Goal: Information Seeking & Learning: Learn about a topic

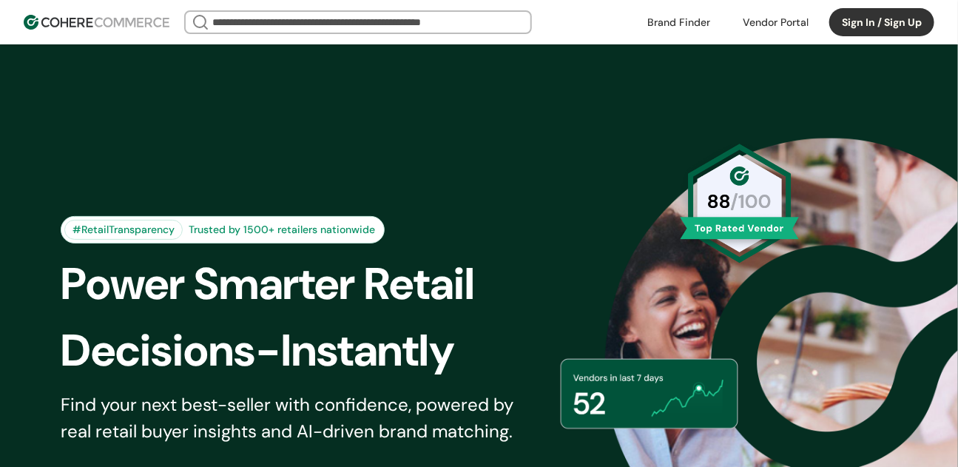
click at [892, 162] on div "#RetailTransparency Trusted by 1500+ retailers nationwide Power Smarter Retail …" at bounding box center [479, 362] width 910 height 562
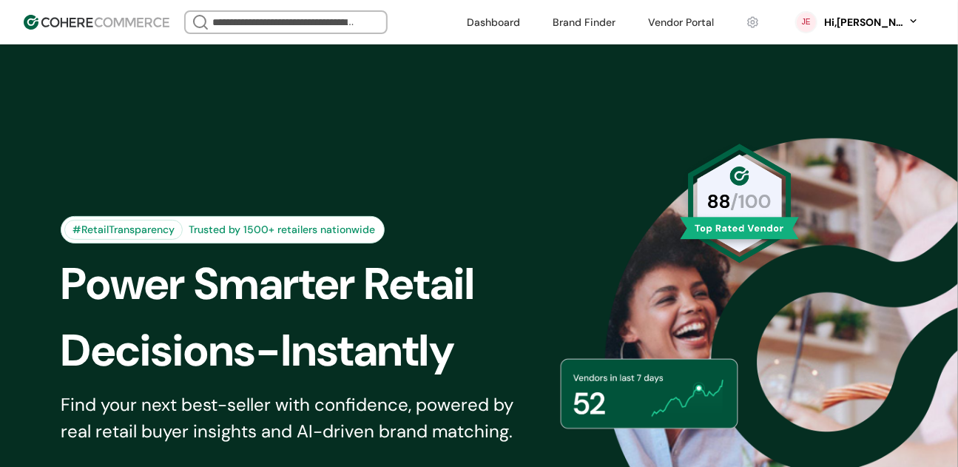
click at [287, 23] on input "search" at bounding box center [285, 22] width 153 height 21
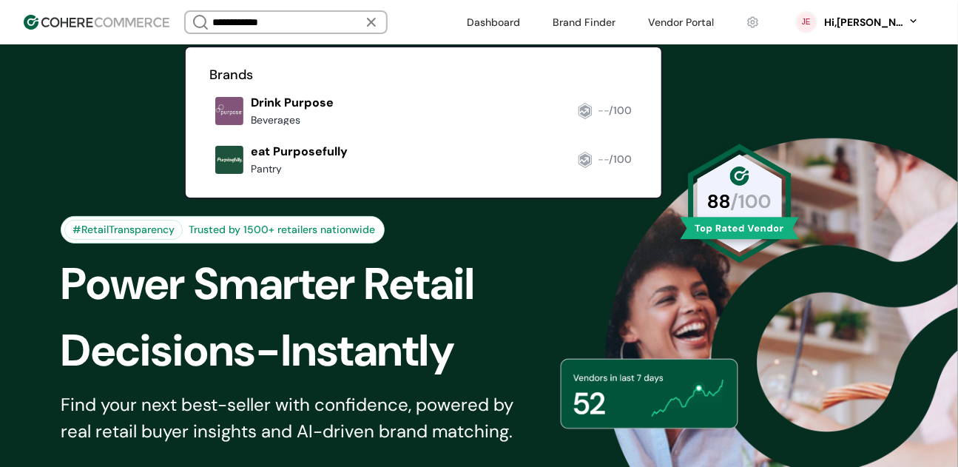
type input "**********"
click at [209, 180] on link at bounding box center [209, 180] width 0 height 0
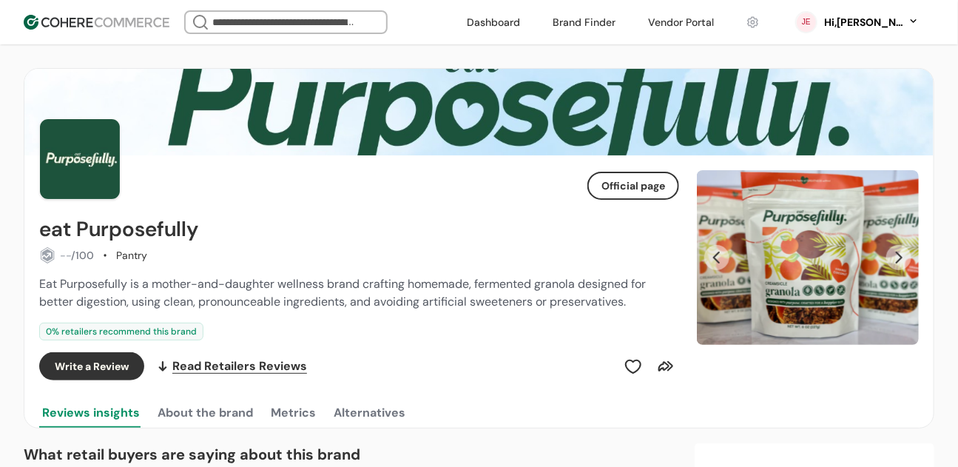
click at [899, 259] on button "Next Slide" at bounding box center [898, 257] width 25 height 25
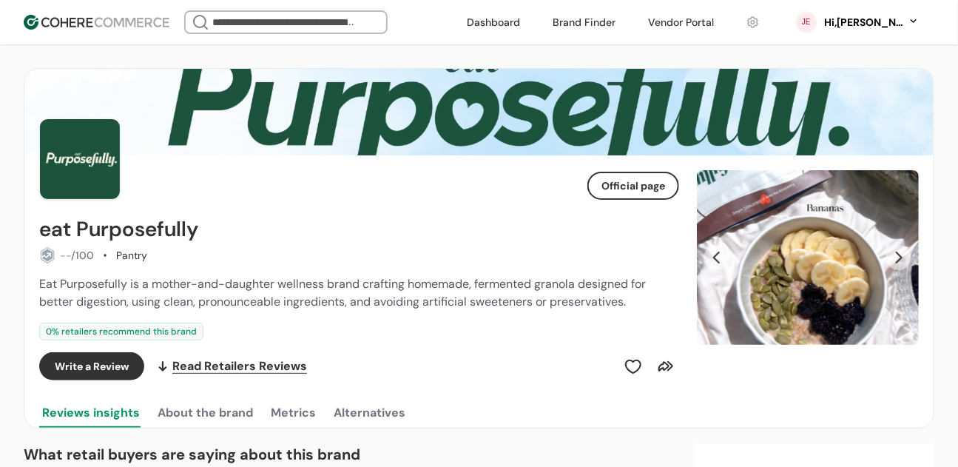
click at [899, 259] on button "Next Slide" at bounding box center [898, 257] width 25 height 25
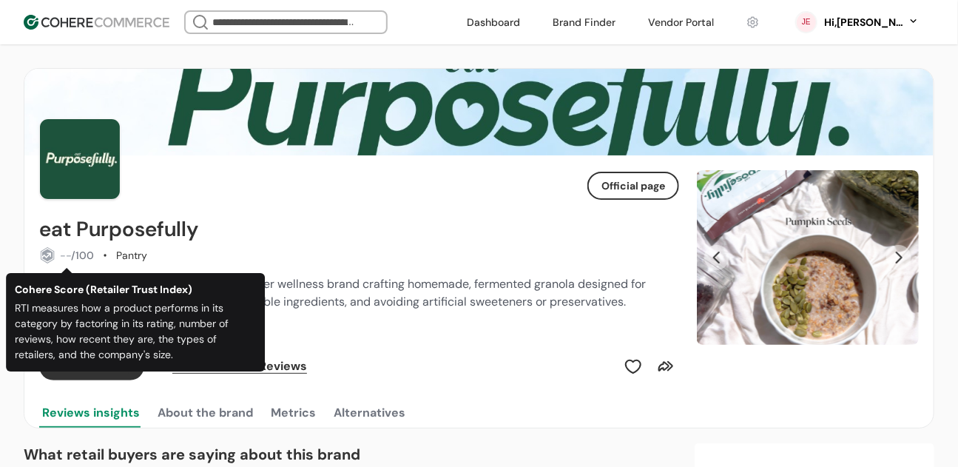
click at [118, 212] on div "Official page eat Purposefully -- /100 Pantry Eat Purposefully is a mother-and-…" at bounding box center [359, 291] width 640 height 272
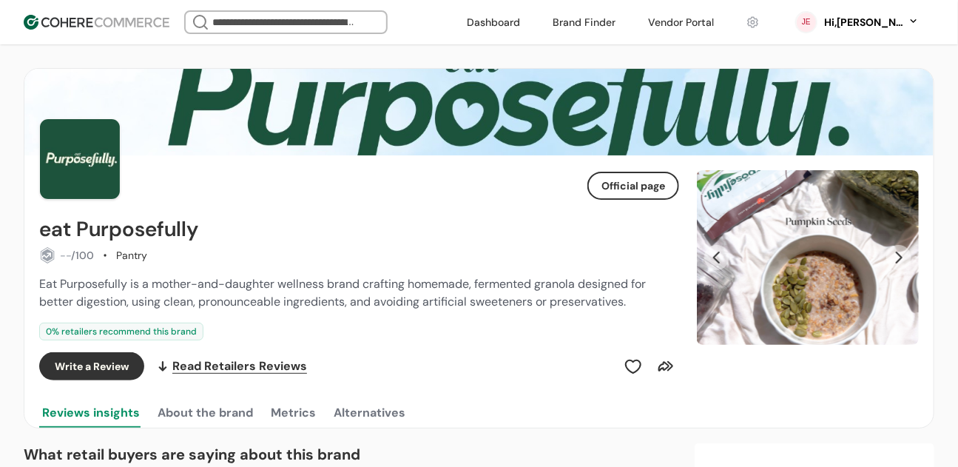
click at [118, 234] on h2 "eat Purposefully" at bounding box center [118, 229] width 159 height 24
copy div "eat Purposefully"
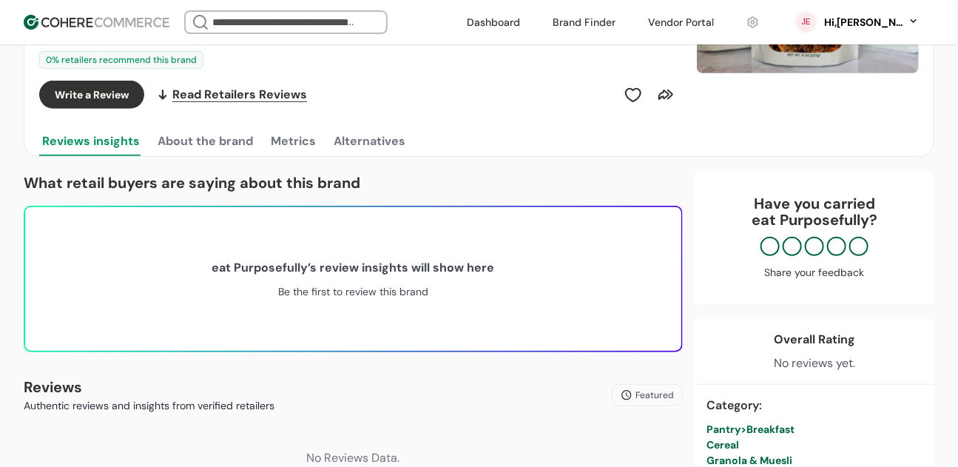
scroll to position [273, 0]
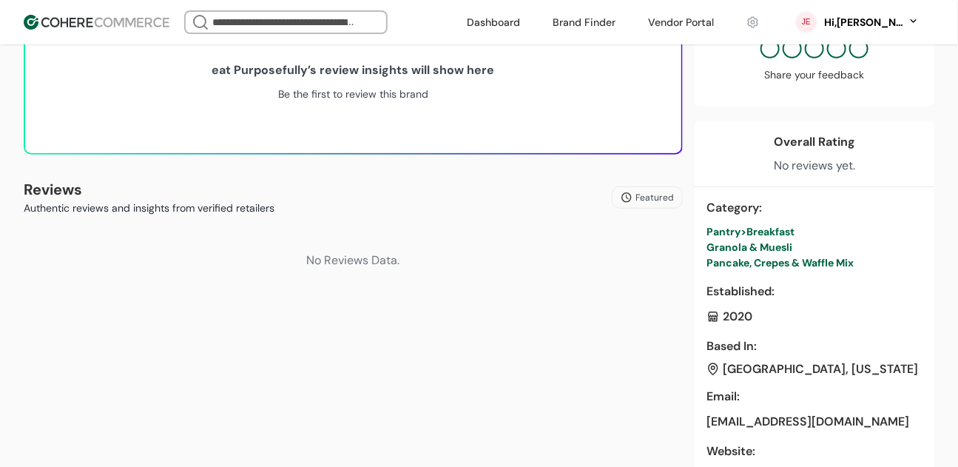
scroll to position [469, 0]
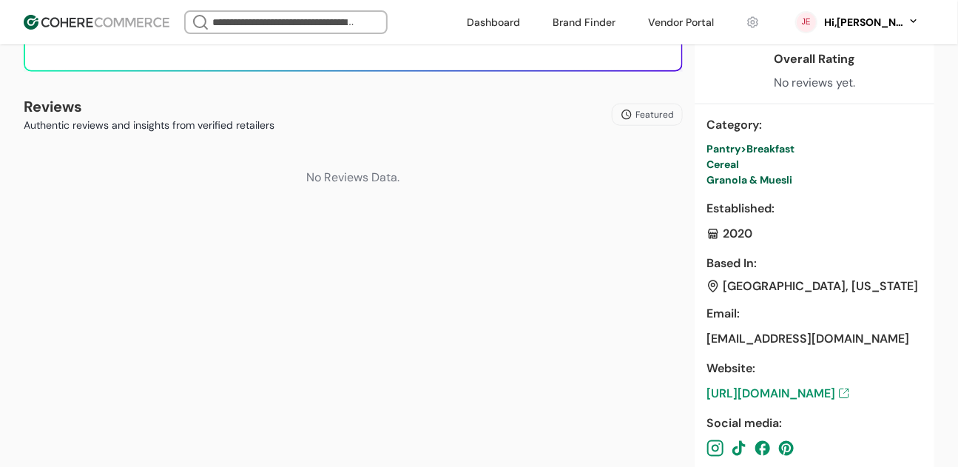
scroll to position [537, 0]
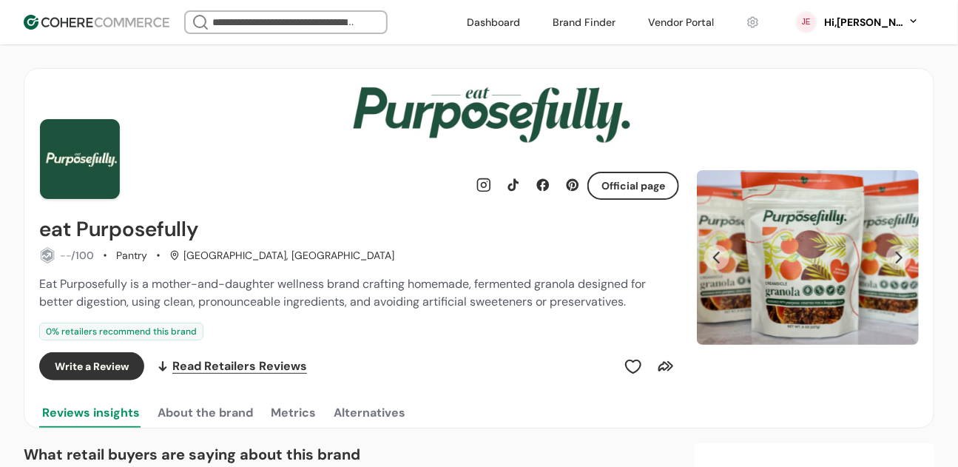
click at [869, 257] on div "Carousel" at bounding box center [808, 257] width 222 height 175
click at [910, 257] on button "Next Slide" at bounding box center [898, 257] width 25 height 25
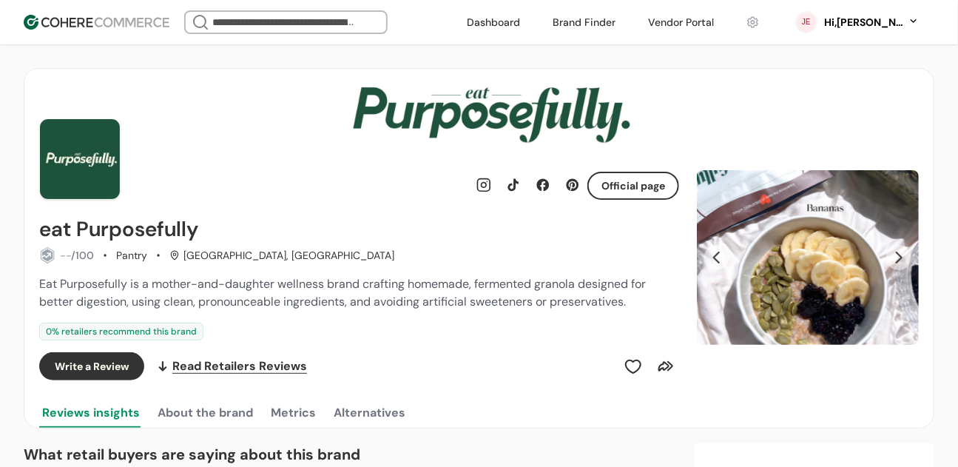
click at [905, 257] on button "Next Slide" at bounding box center [898, 257] width 25 height 25
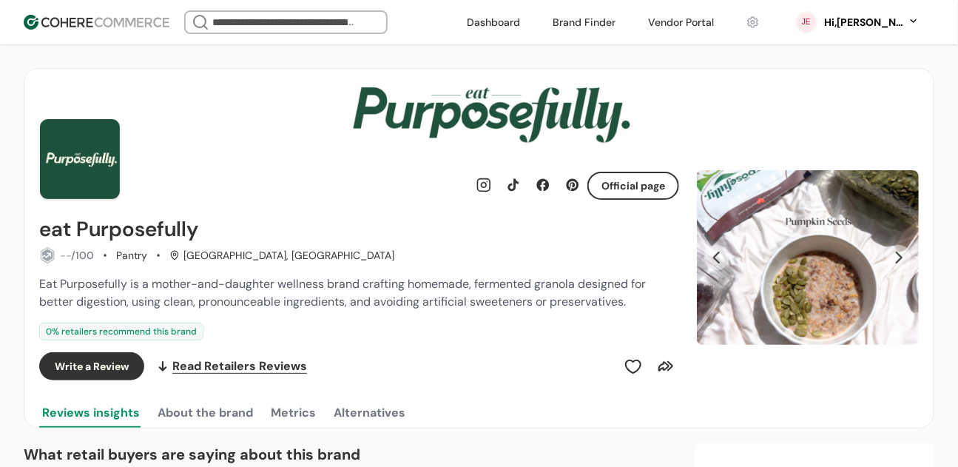
click at [556, 81] on img at bounding box center [478, 112] width 909 height 87
click at [541, 105] on img at bounding box center [478, 112] width 909 height 87
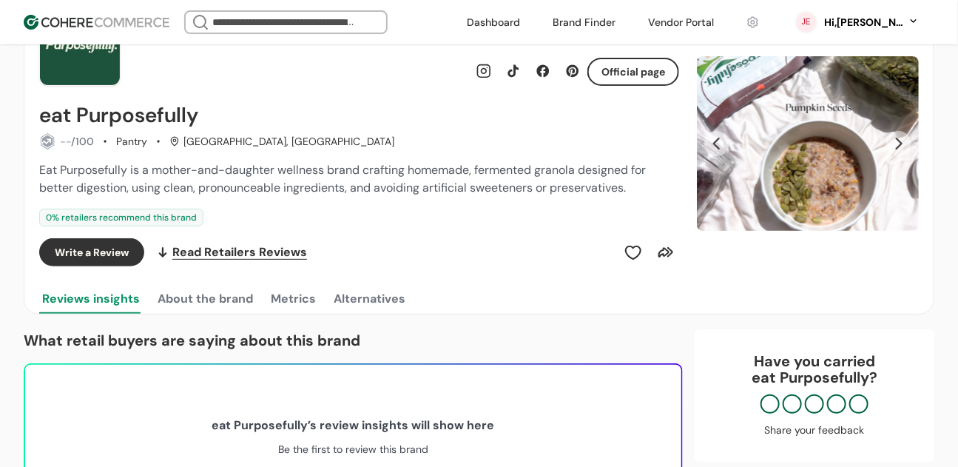
scroll to position [37, 0]
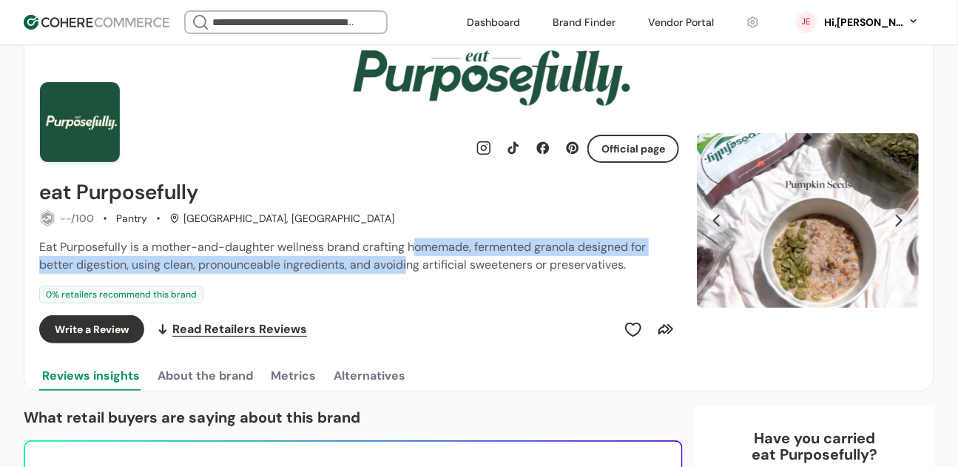
drag, startPoint x: 409, startPoint y: 260, endPoint x: 417, endPoint y: 251, distance: 12.0
click at [417, 251] on span "Eat Purposefully is a mother-and-daughter wellness brand crafting homemade, fer…" at bounding box center [342, 255] width 606 height 33
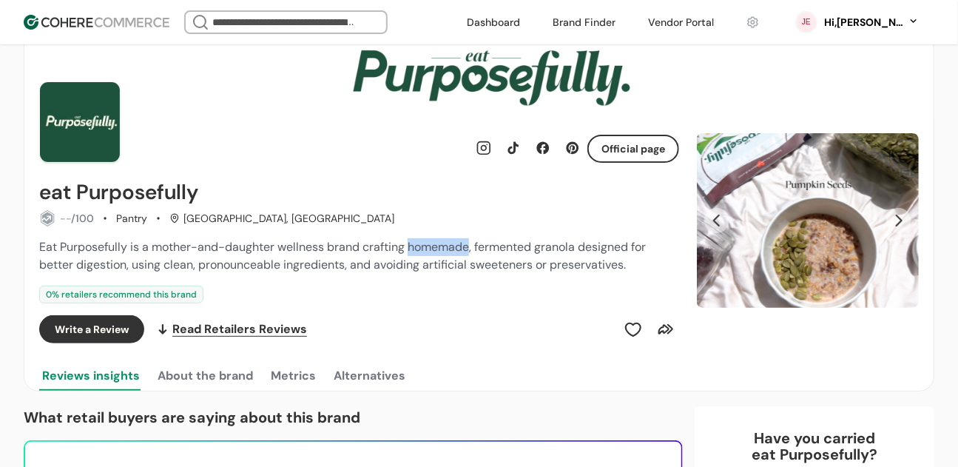
click at [417, 251] on span "Eat Purposefully is a mother-and-daughter wellness brand crafting homemade, fer…" at bounding box center [342, 255] width 606 height 33
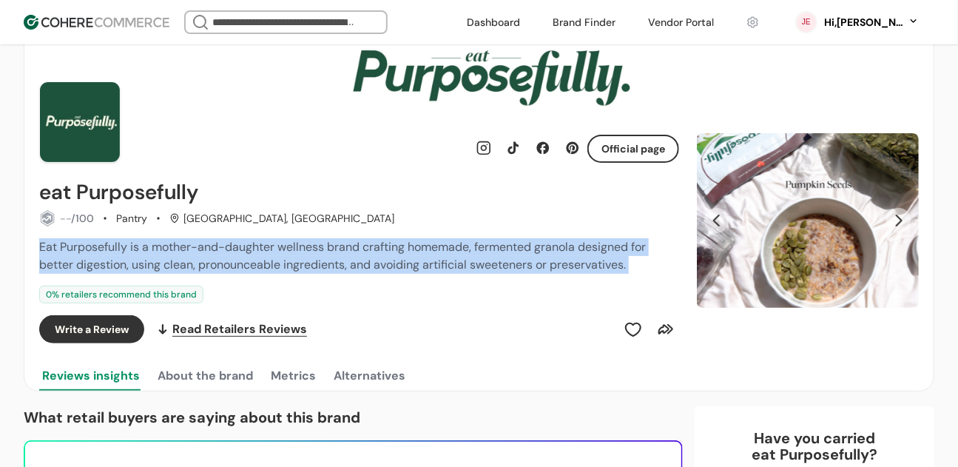
click at [417, 251] on span "Eat Purposefully is a mother-and-daughter wellness brand crafting homemade, fer…" at bounding box center [342, 255] width 606 height 33
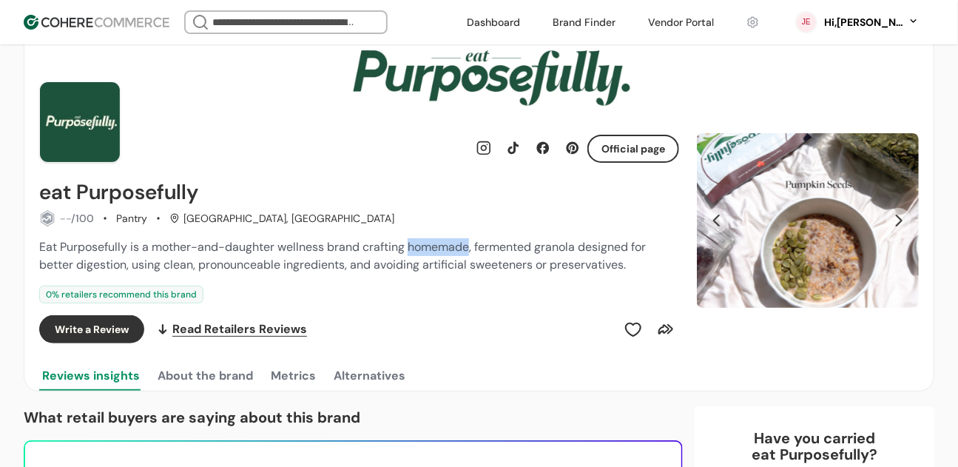
click at [417, 251] on span "Eat Purposefully is a mother-and-daughter wellness brand crafting homemade, fer…" at bounding box center [342, 255] width 606 height 33
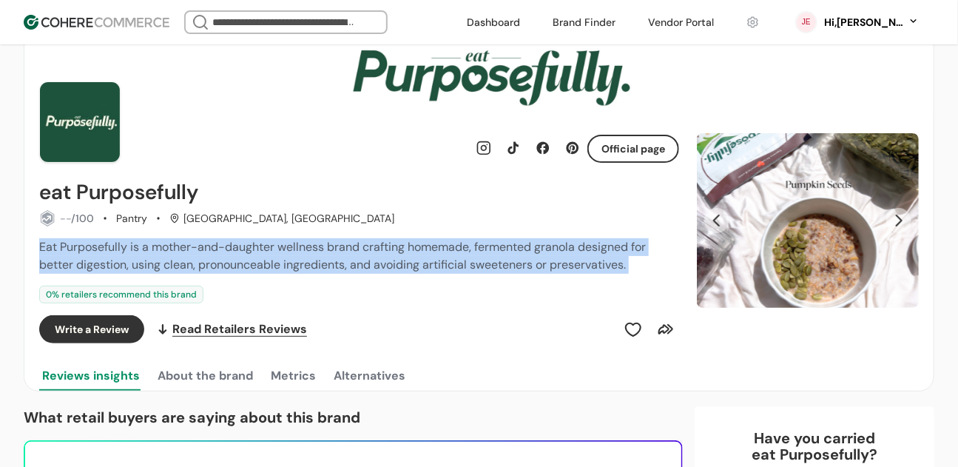
click at [417, 251] on span "Eat Purposefully is a mother-and-daughter wellness brand crafting homemade, fer…" at bounding box center [342, 255] width 606 height 33
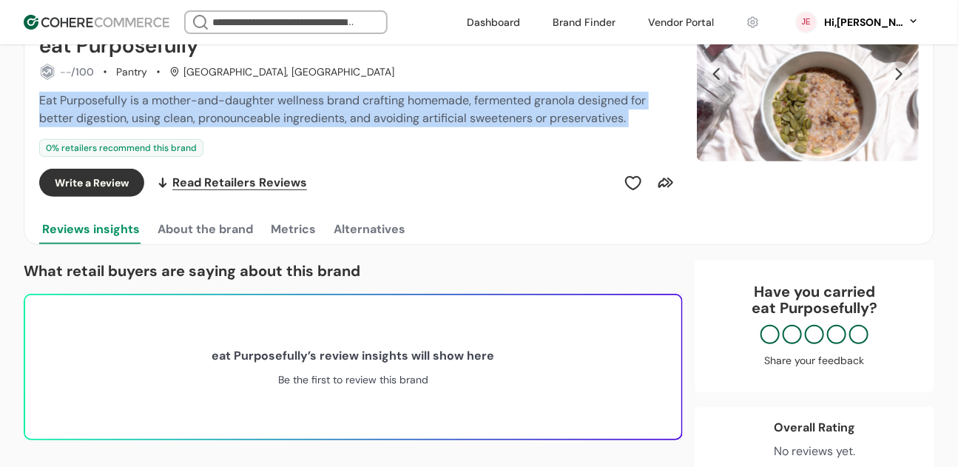
scroll to position [184, 0]
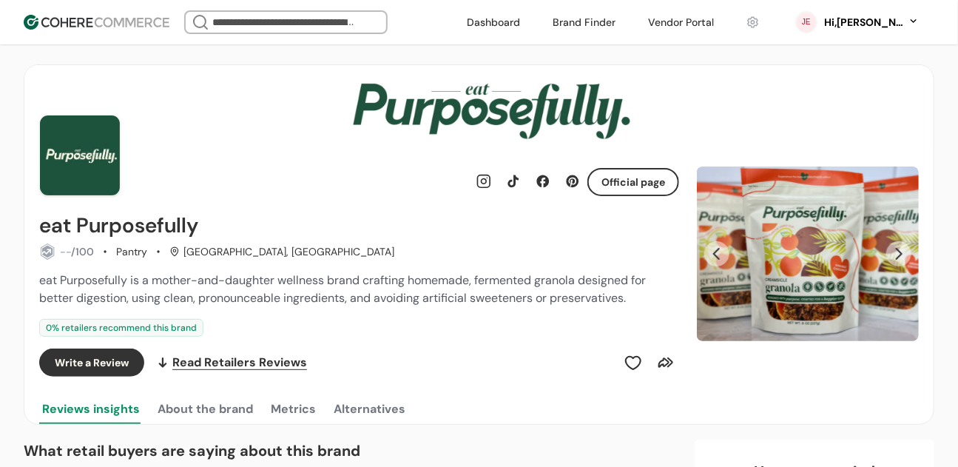
scroll to position [2, 0]
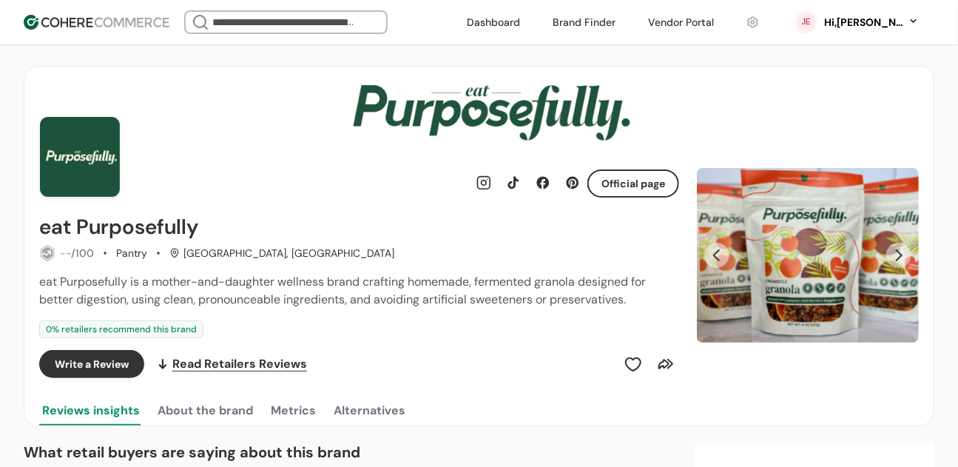
click at [901, 254] on button "Next Slide" at bounding box center [898, 255] width 25 height 25
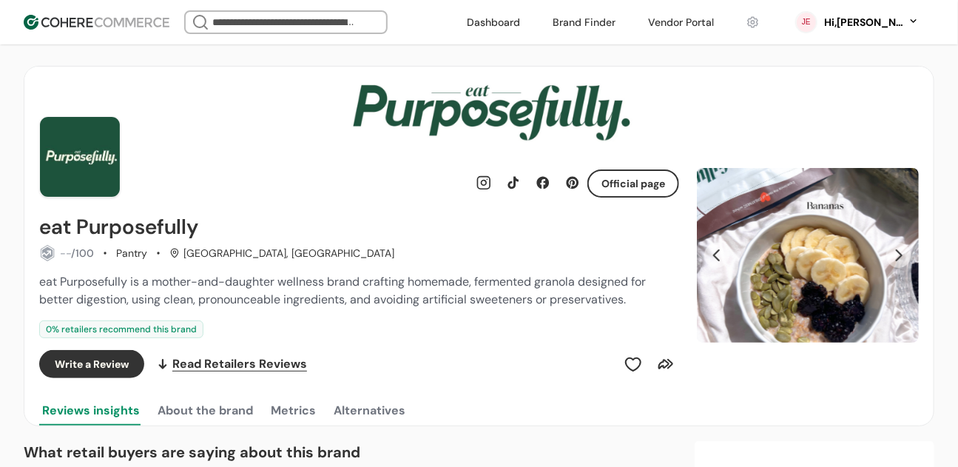
click at [901, 254] on button "Next Slide" at bounding box center [898, 255] width 25 height 25
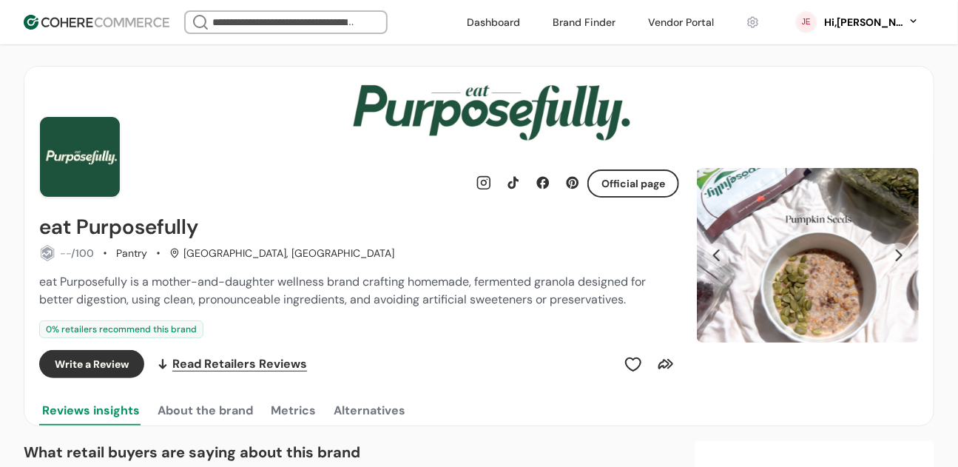
click at [901, 254] on button "Next Slide" at bounding box center [898, 255] width 25 height 25
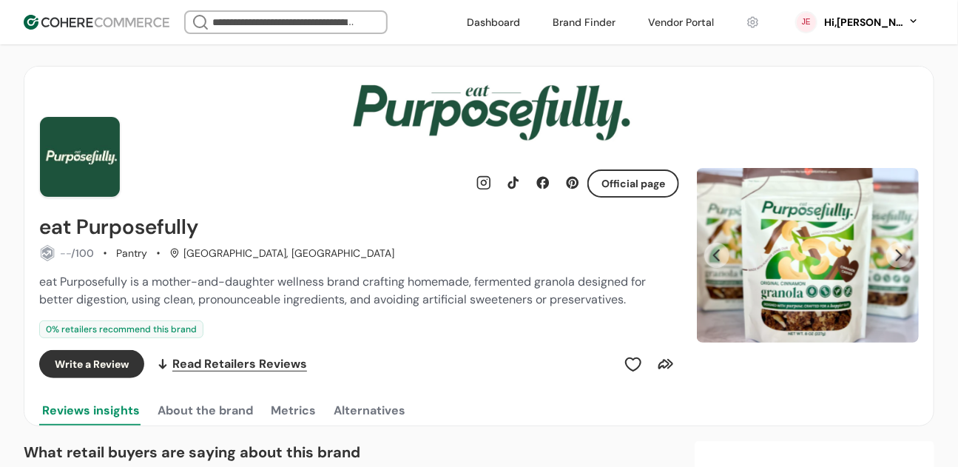
click at [901, 254] on button "Next Slide" at bounding box center [898, 255] width 25 height 25
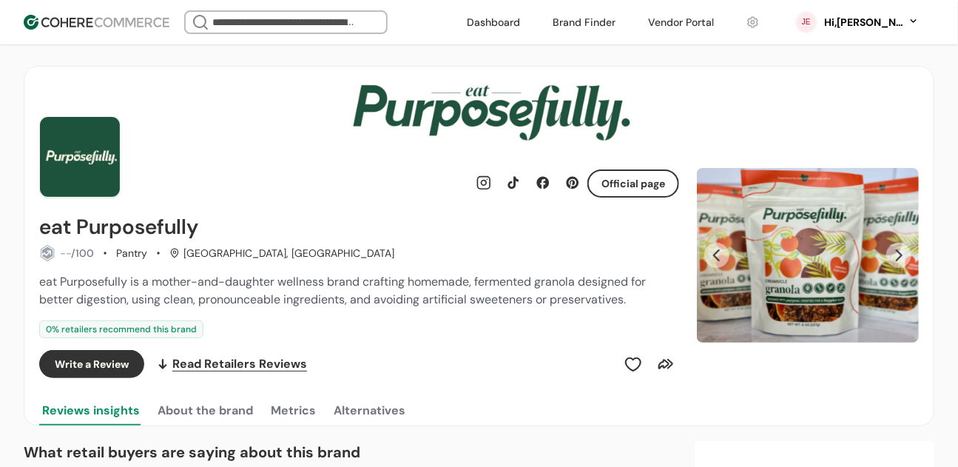
click at [901, 254] on button "Next Slide" at bounding box center [898, 255] width 25 height 25
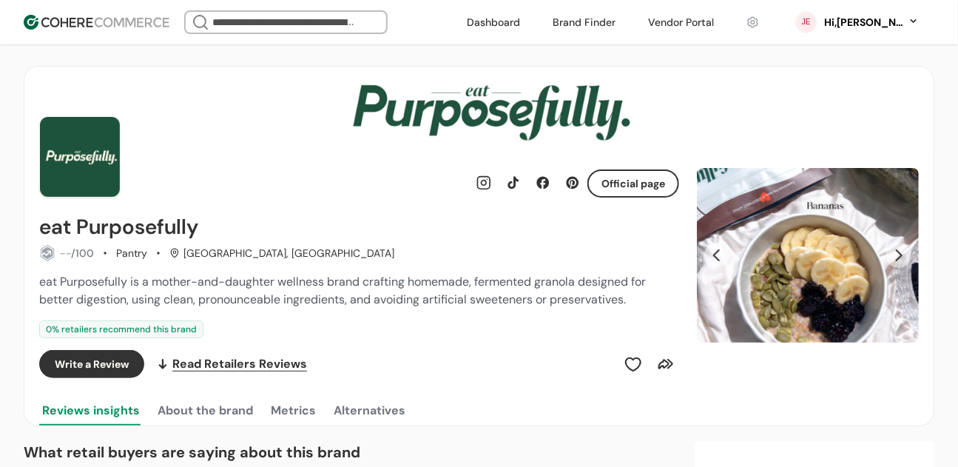
click at [901, 254] on button "Next Slide" at bounding box center [898, 255] width 25 height 25
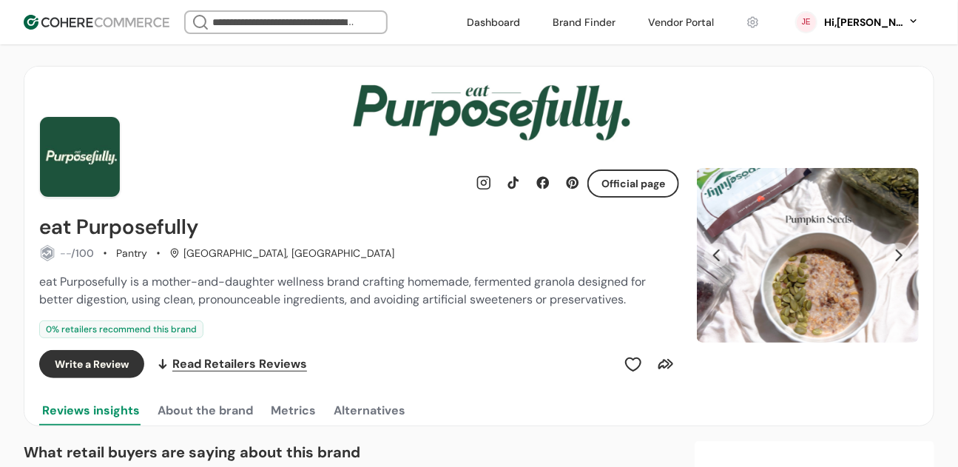
click at [901, 254] on button "Next Slide" at bounding box center [898, 255] width 25 height 25
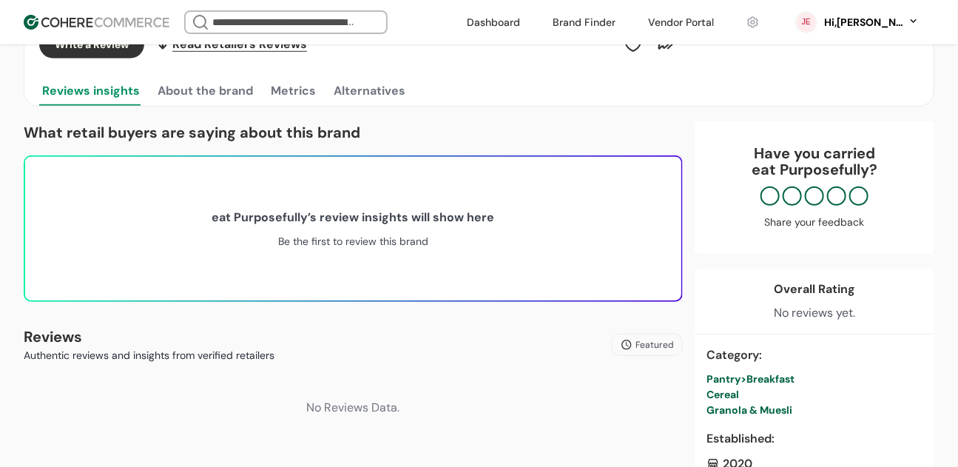
scroll to position [0, 0]
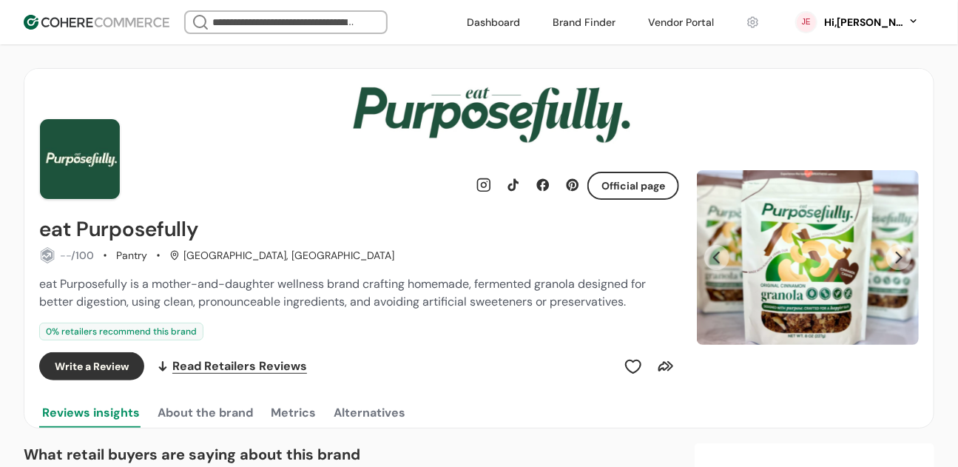
click at [649, 186] on link "button" at bounding box center [633, 185] width 89 height 25
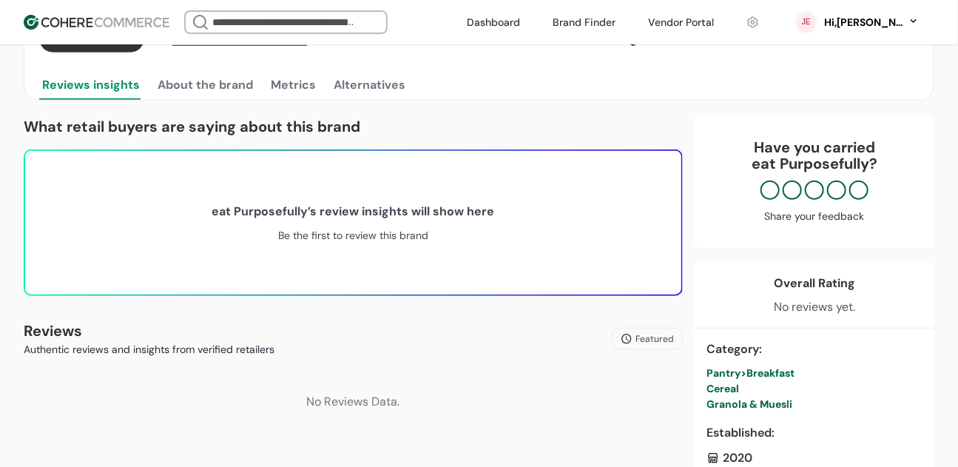
scroll to position [289, 0]
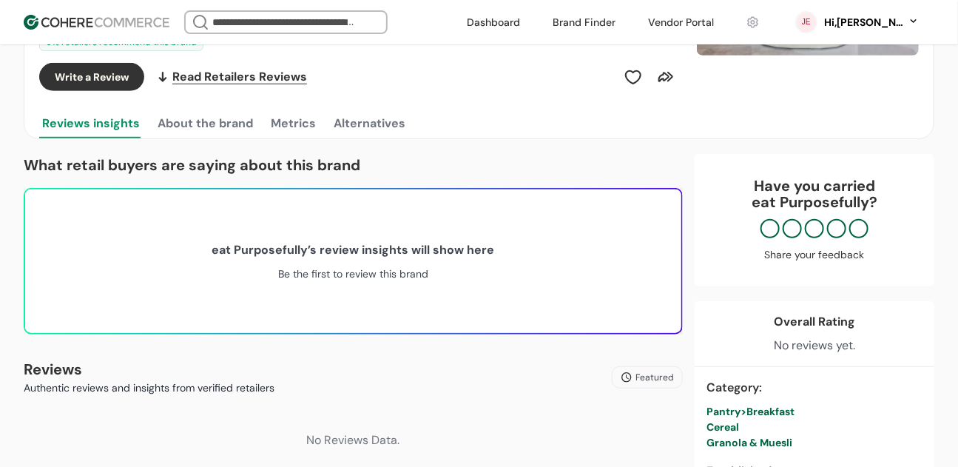
click at [202, 122] on button "About the brand" at bounding box center [205, 124] width 101 height 30
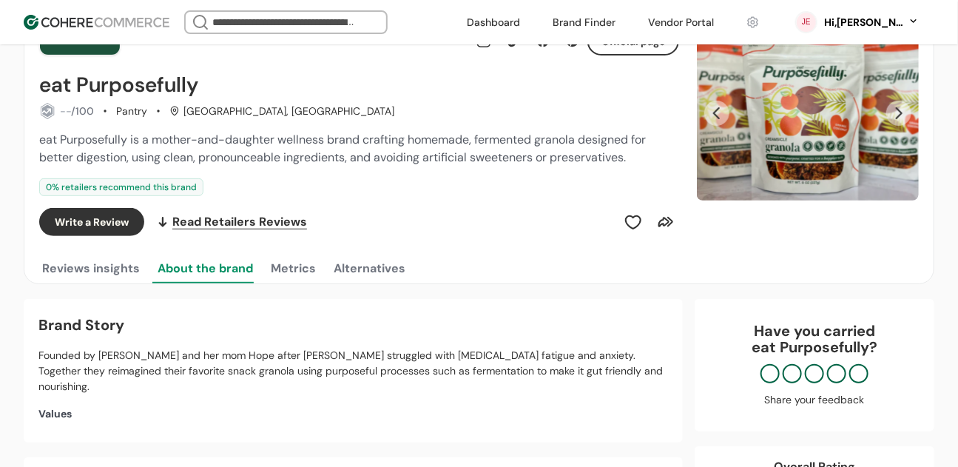
scroll to position [145, 0]
